Goal: Find specific page/section: Find specific page/section

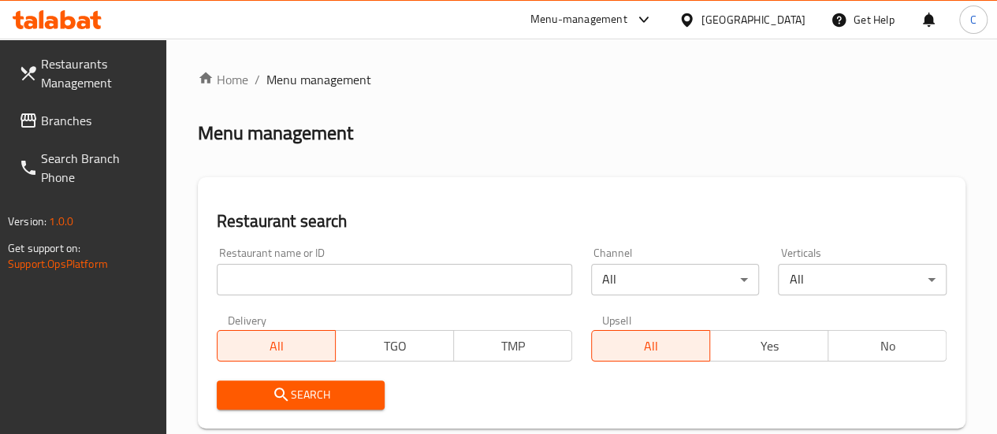
click at [305, 282] on div at bounding box center [498, 217] width 997 height 434
click at [295, 278] on input "search" at bounding box center [394, 280] width 355 height 32
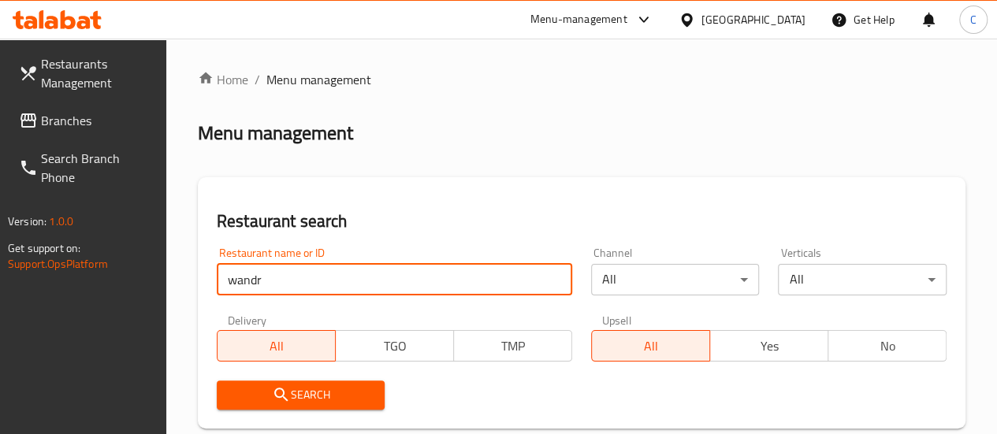
click button "Search" at bounding box center [301, 395] width 169 height 29
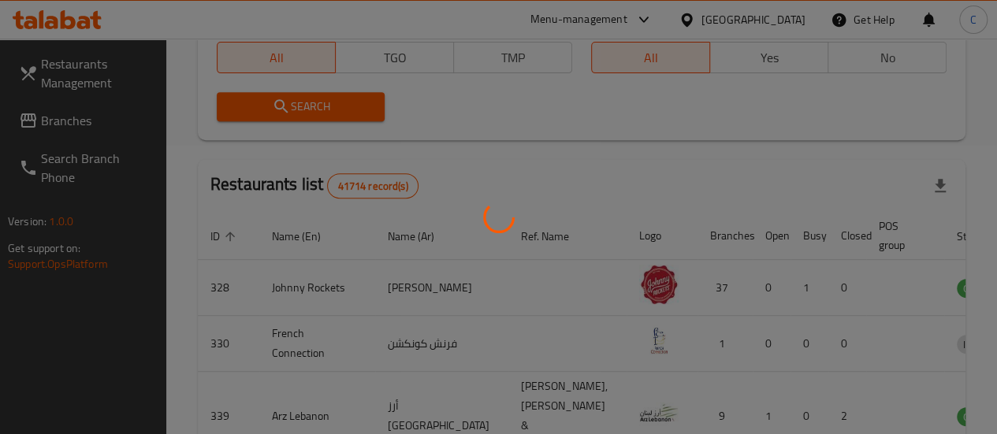
scroll to position [300, 0]
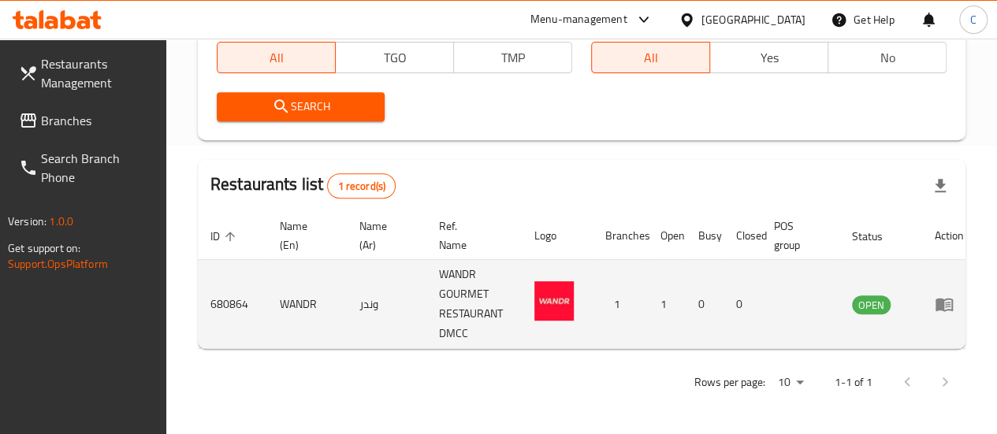
click at [203, 293] on td "680864" at bounding box center [232, 304] width 69 height 89
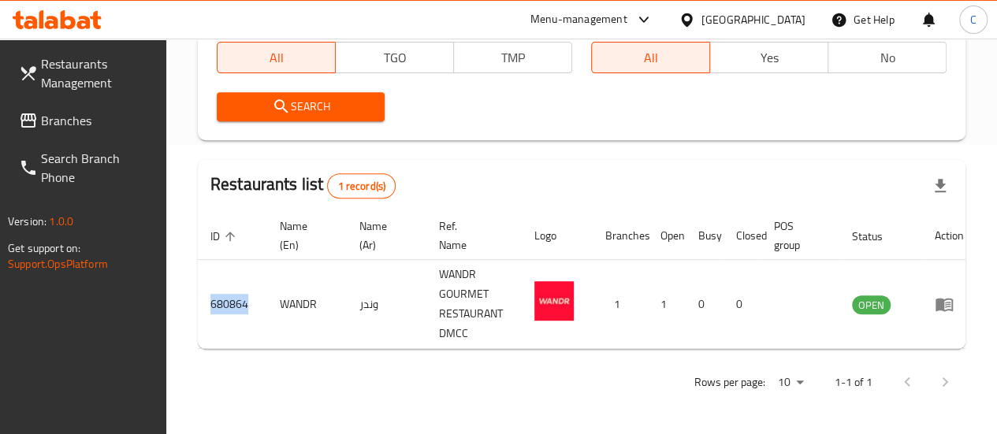
copy td "680864"
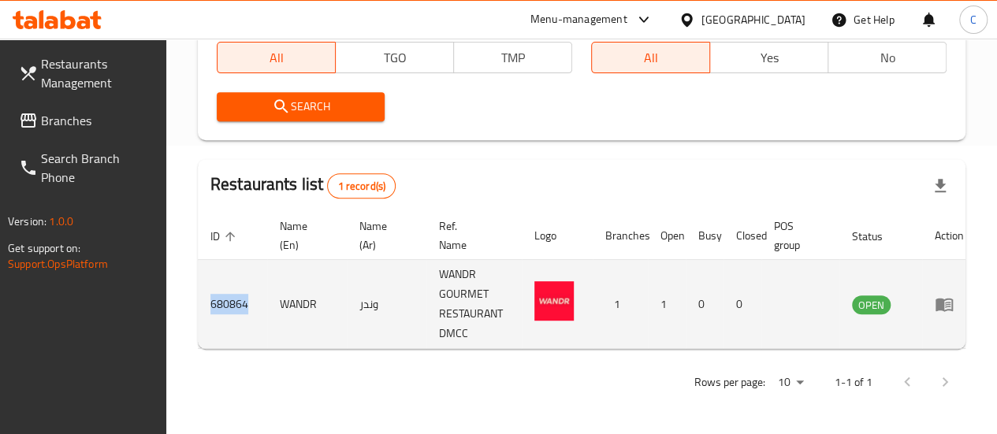
copy td "680864"
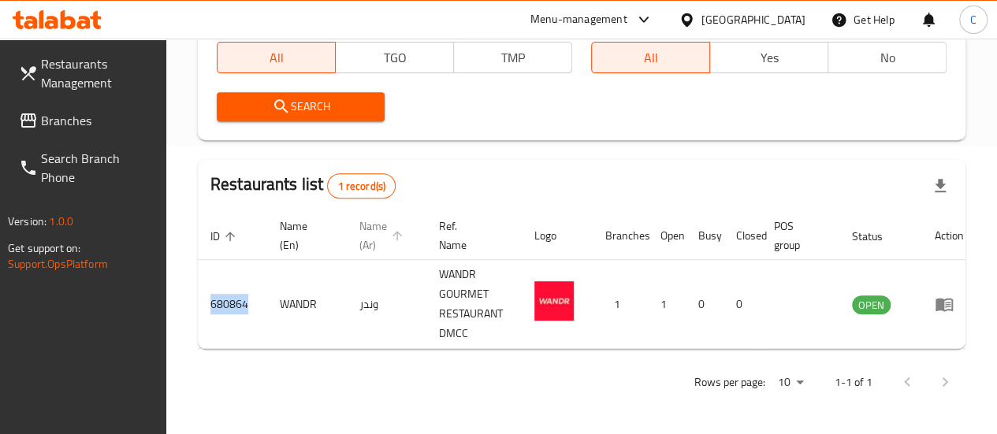
scroll to position [0, 0]
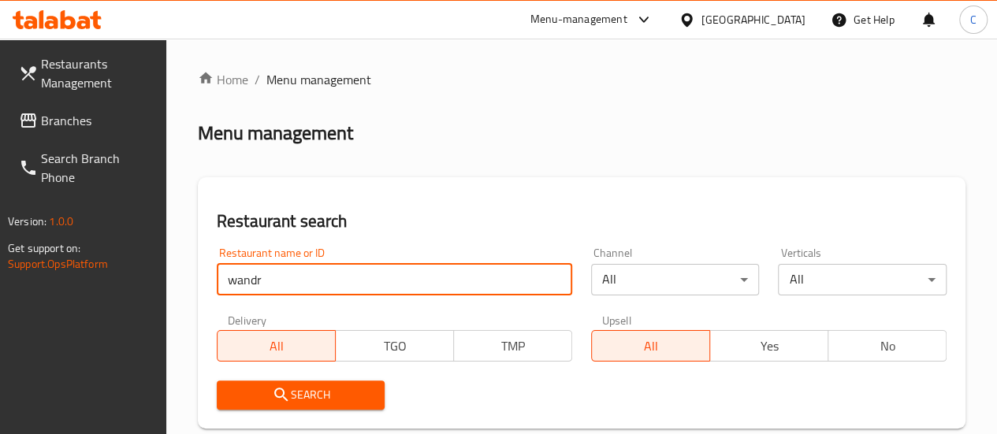
drag, startPoint x: 284, startPoint y: 292, endPoint x: 184, endPoint y: 272, distance: 102.1
click at [184, 272] on div "Home / Menu management Menu management Restaurant search Restaurant name or ID …" at bounding box center [581, 381] width 830 height 684
type input "[PERSON_NAME]"
click button "Search" at bounding box center [301, 395] width 169 height 29
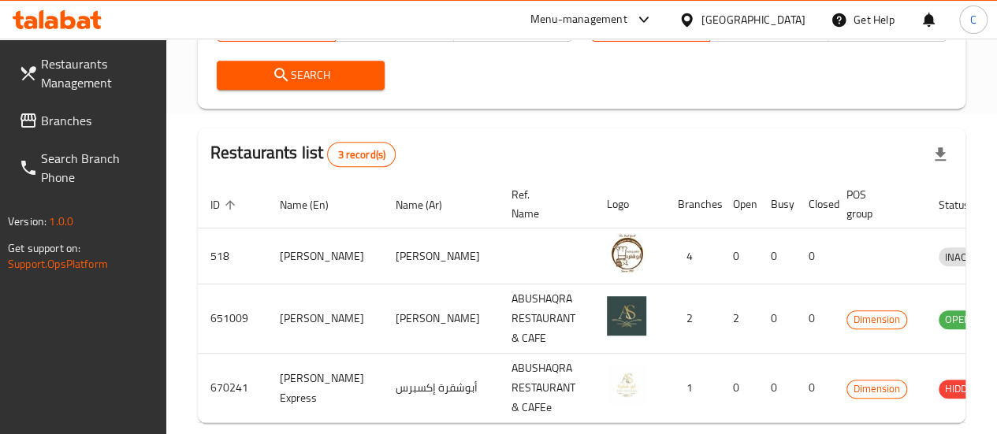
scroll to position [0, 25]
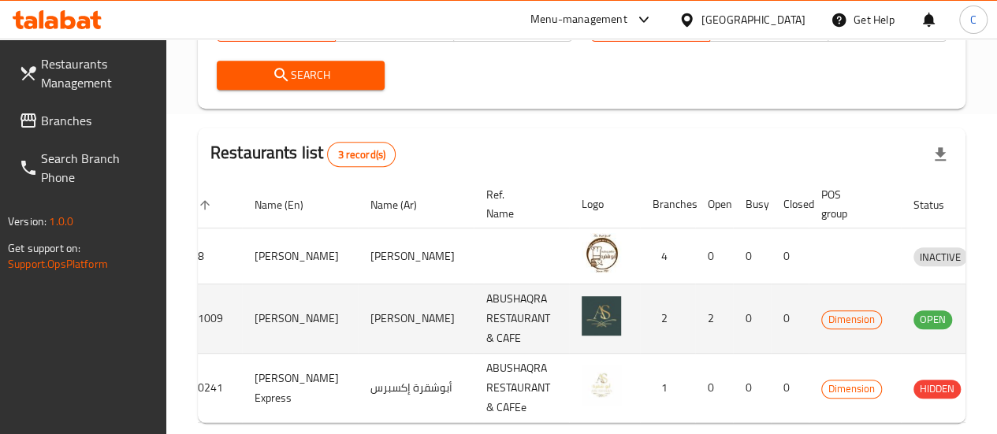
click at [996, 312] on icon "enhanced table" at bounding box center [1007, 319] width 19 height 19
